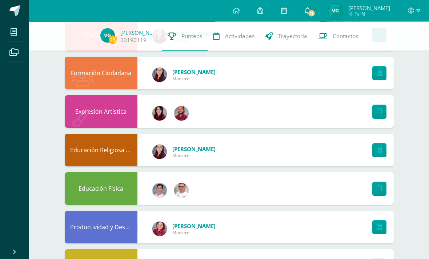
scroll to position [265, 0]
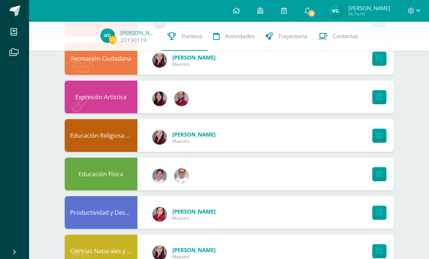
click at [377, 174] on icon at bounding box center [379, 174] width 5 height 6
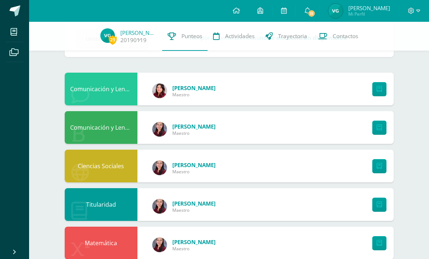
scroll to position [0, 0]
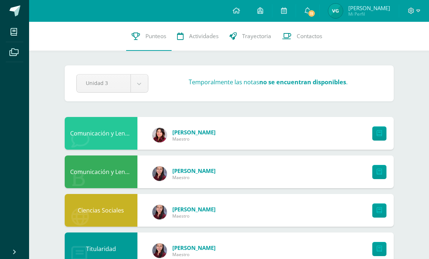
click at [315, 12] on span "11" at bounding box center [312, 13] width 8 height 8
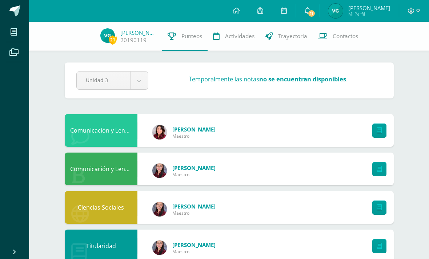
click at [310, 4] on link "11" at bounding box center [307, 11] width 23 height 22
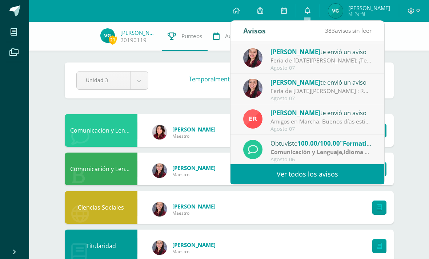
scroll to position [91, 0]
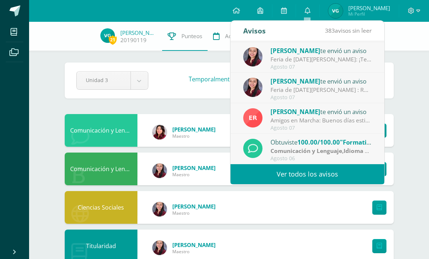
click at [294, 79] on span "[PERSON_NAME]" at bounding box center [295, 81] width 50 height 8
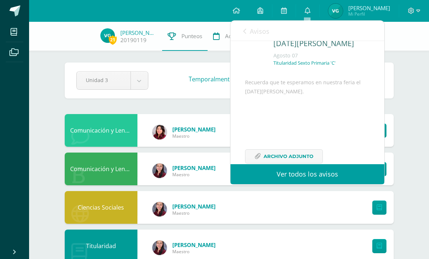
scroll to position [29, 0]
click at [244, 37] on link "Avisos" at bounding box center [256, 31] width 26 height 21
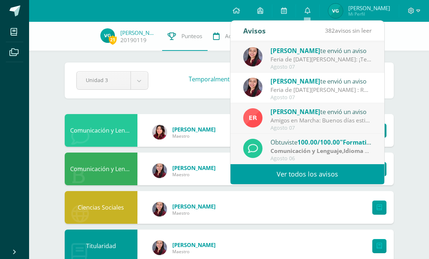
click at [284, 58] on div "Feria de [DATE][PERSON_NAME]: ¡Te esperamos en nuestra feria!" at bounding box center [320, 59] width 101 height 8
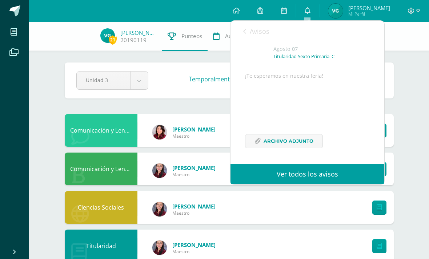
scroll to position [51, 0]
click at [296, 139] on span "Archivo Adjunto" at bounding box center [289, 141] width 50 height 13
click at [246, 34] on icon at bounding box center [244, 31] width 3 height 6
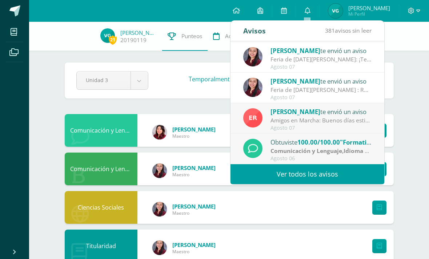
click at [272, 125] on div "Agosto 07" at bounding box center [320, 128] width 101 height 6
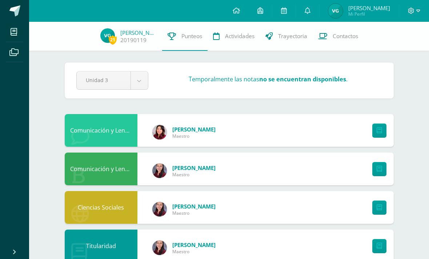
click at [297, 11] on link "0" at bounding box center [307, 11] width 23 height 22
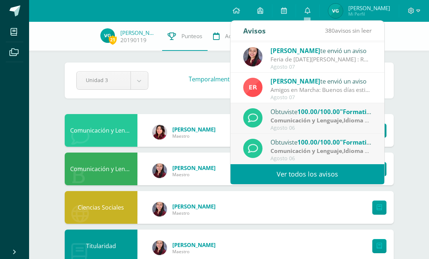
scroll to position [121, 0]
click at [263, 125] on div "Obtuviste 100.00/100.00 "Formative 5_UAp. 3.2" en Comunicación y Lenguaje,Idiom…" at bounding box center [307, 119] width 128 height 24
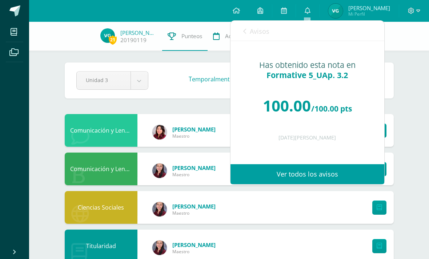
scroll to position [0, 0]
click at [266, 116] on div "100.00 /100.00 pts" at bounding box center [307, 106] width 125 height 44
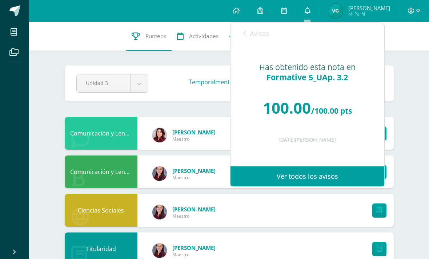
click at [247, 40] on link "Avisos" at bounding box center [256, 33] width 26 height 21
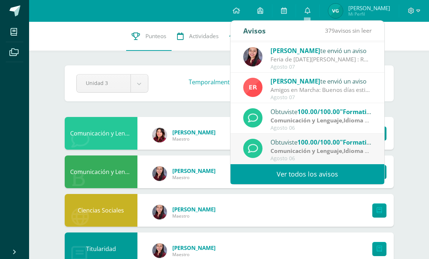
click at [290, 150] on strong "Comunicación y Lenguaje,Idioma Extranjero,Inglés" at bounding box center [341, 151] width 142 height 8
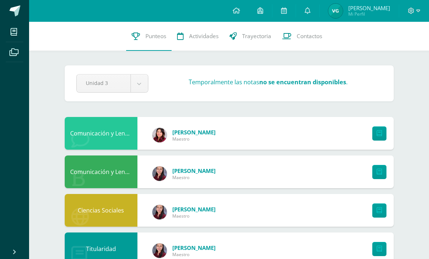
click at [200, 33] on span "Actividades" at bounding box center [203, 36] width 29 height 8
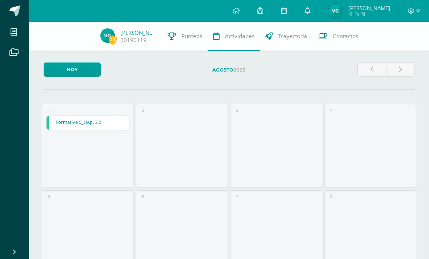
click at [290, 47] on link "Trayectoria" at bounding box center [286, 36] width 53 height 29
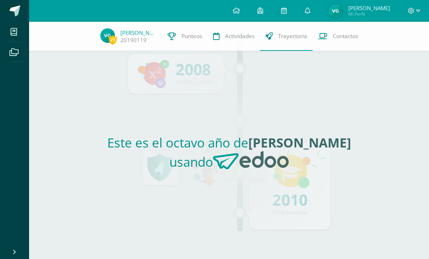
scroll to position [23, 0]
click at [307, 171] on div "Este es el octavo año de [PERSON_NAME] usando" at bounding box center [229, 155] width 335 height 208
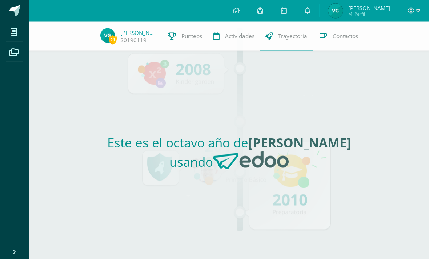
scroll to position [0, 0]
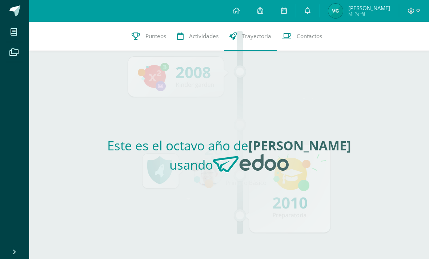
click at [351, 12] on span "Mi Perfil" at bounding box center [369, 14] width 42 height 6
